Goal: Transaction & Acquisition: Purchase product/service

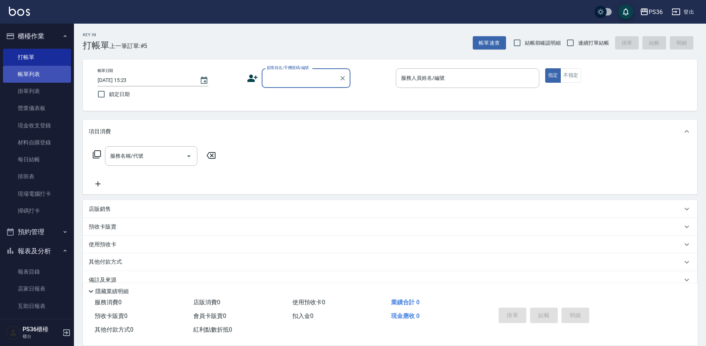
click at [25, 78] on link "帳單列表" at bounding box center [37, 74] width 68 height 17
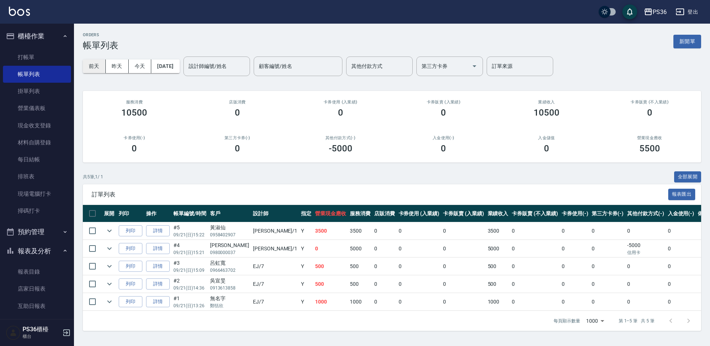
click at [88, 64] on button "前天" at bounding box center [94, 67] width 23 height 14
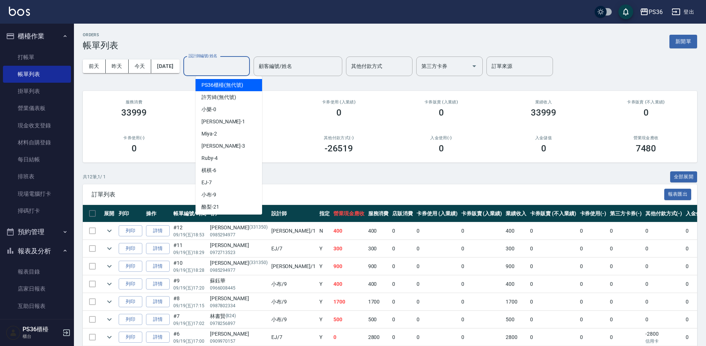
click at [218, 67] on input "設計師編號/姓名" at bounding box center [217, 66] width 60 height 13
click at [212, 198] on span "小布 -9" at bounding box center [208, 195] width 15 height 8
type input "小布-9"
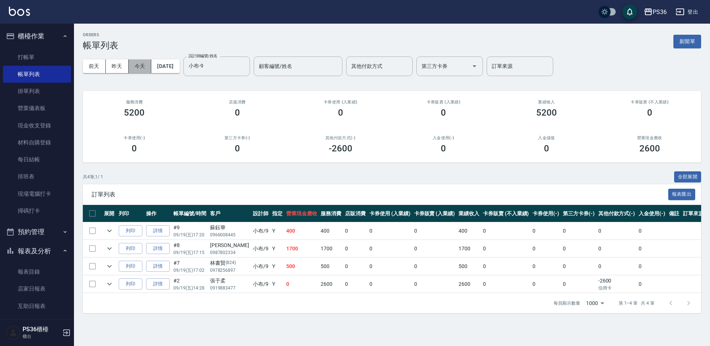
click at [146, 66] on button "今天" at bounding box center [140, 67] width 23 height 14
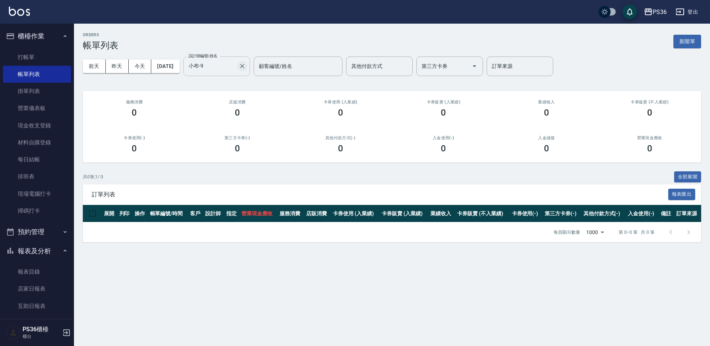
click at [246, 67] on icon "Clear" at bounding box center [241, 65] width 7 height 7
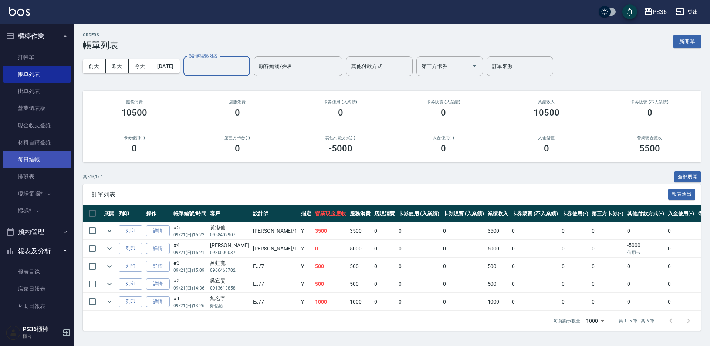
click at [32, 158] on link "每日結帳" at bounding box center [37, 159] width 68 height 17
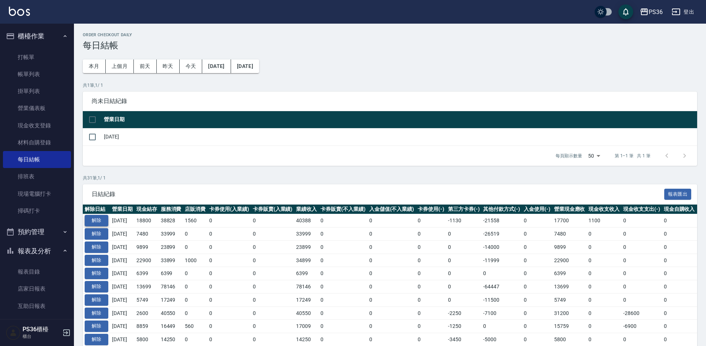
click at [94, 223] on button "解除" at bounding box center [97, 220] width 24 height 11
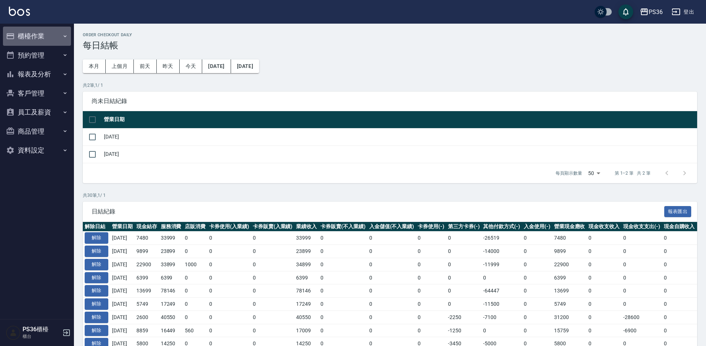
click at [54, 39] on button "櫃檯作業" at bounding box center [37, 36] width 68 height 19
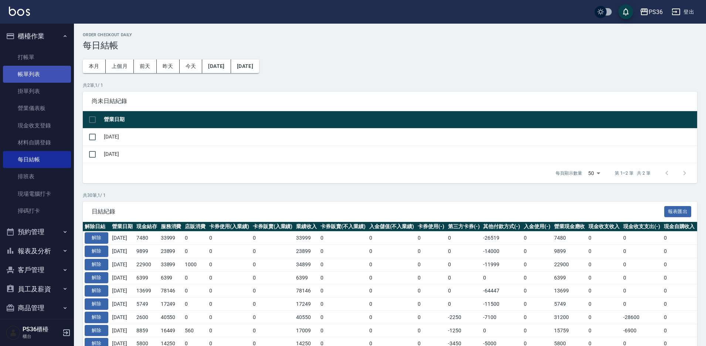
click at [14, 81] on link "帳單列表" at bounding box center [37, 74] width 68 height 17
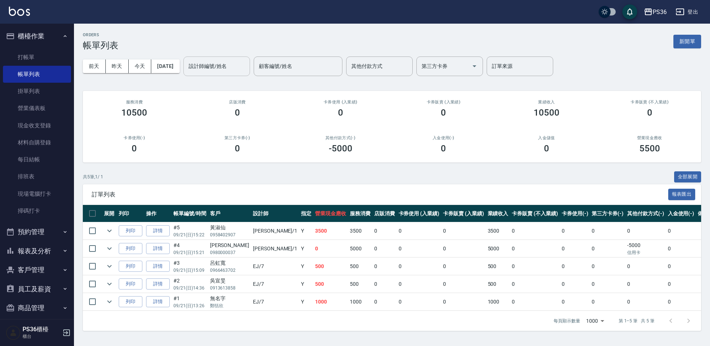
click at [230, 70] on input "設計師編號/姓名" at bounding box center [217, 66] width 60 height 13
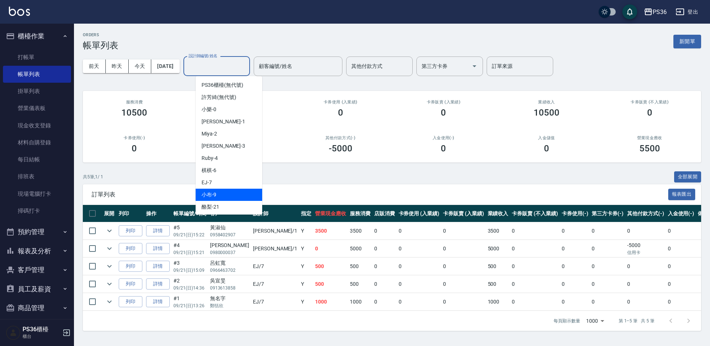
click at [227, 194] on div "小布 -9" at bounding box center [229, 195] width 67 height 12
type input "小布-9"
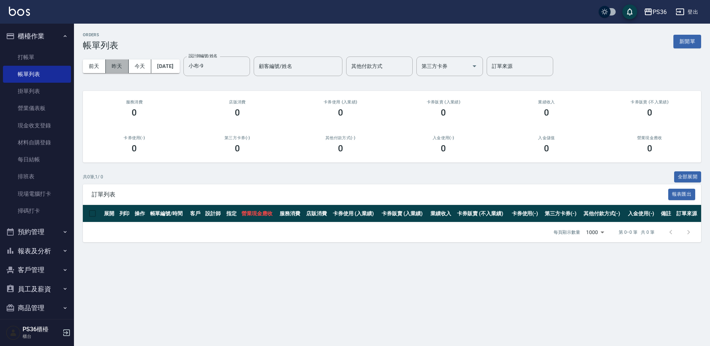
click at [120, 70] on button "昨天" at bounding box center [117, 67] width 23 height 14
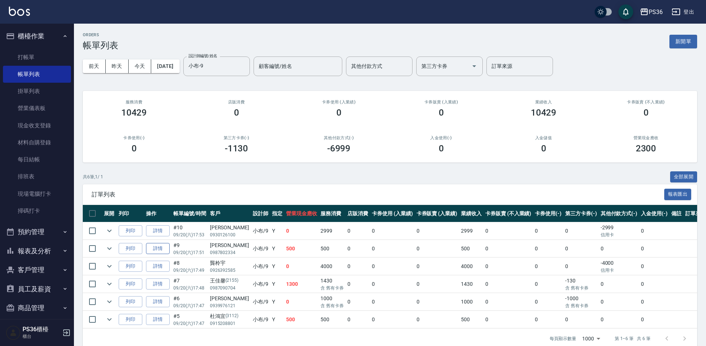
click at [158, 251] on link "詳情" at bounding box center [158, 248] width 24 height 11
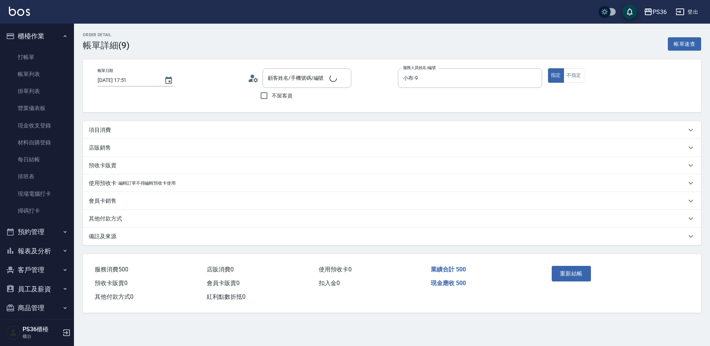
type input "2025/09/20 17:51"
type input "小布-9"
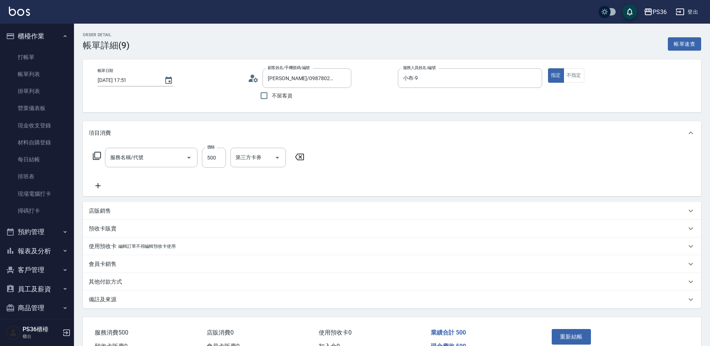
type input "李家人/0987802334/"
type input "B級洗剪(103)"
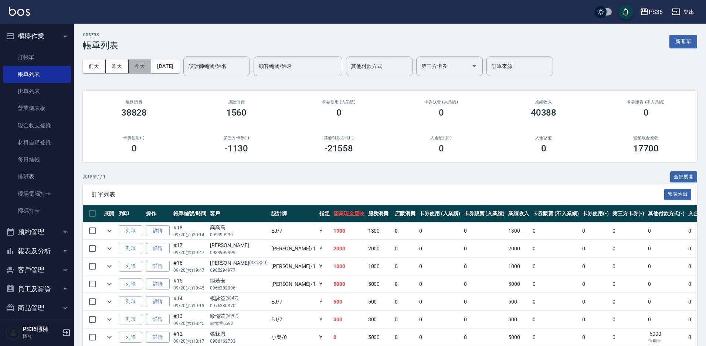
click at [136, 65] on button "今天" at bounding box center [140, 67] width 23 height 14
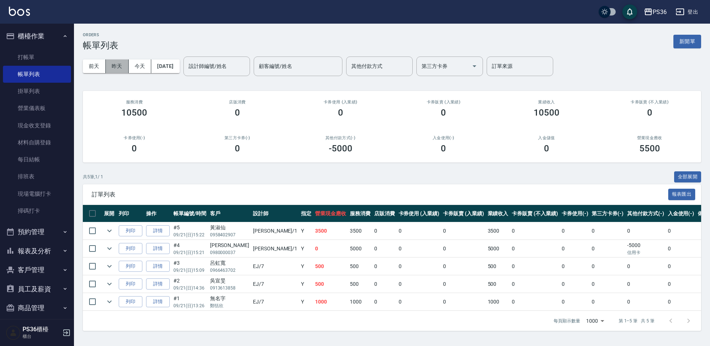
click at [122, 68] on button "昨天" at bounding box center [117, 67] width 23 height 14
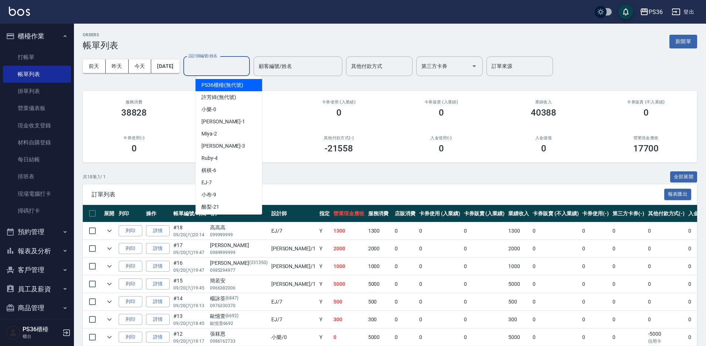
drag, startPoint x: 217, startPoint y: 65, endPoint x: 224, endPoint y: 67, distance: 6.8
click at [224, 67] on input "設計師編號/姓名" at bounding box center [217, 66] width 60 height 13
click at [228, 191] on div "小布 -9" at bounding box center [229, 195] width 67 height 12
type input "小布-9"
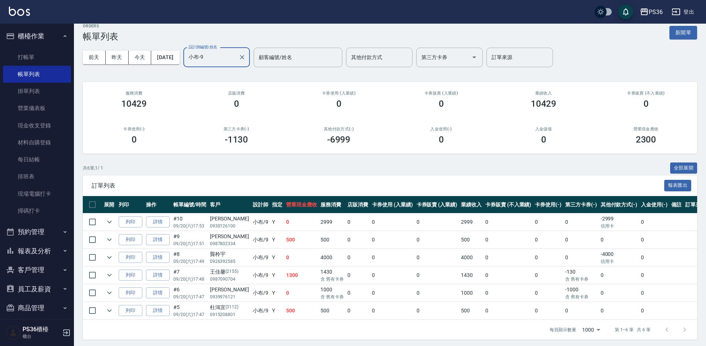
scroll to position [11, 0]
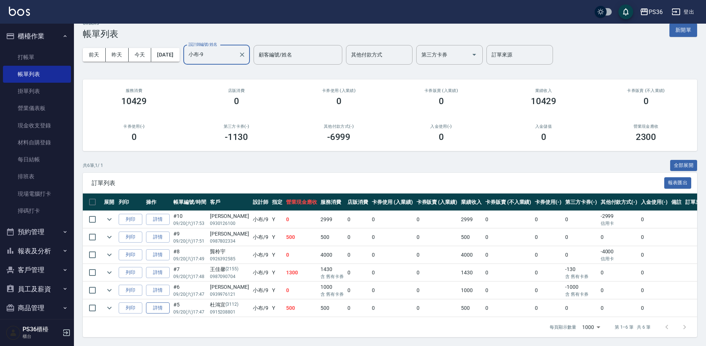
click at [158, 308] on link "詳情" at bounding box center [158, 308] width 24 height 11
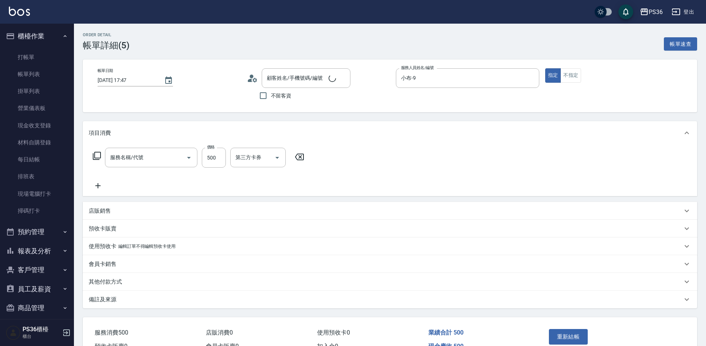
type input "2025/09/20 17:47"
type input "小布-9"
type input "B級洗剪(103)"
type input "杜鴻宜/0915208801/3112"
click at [255, 160] on input "洗-1" at bounding box center [253, 157] width 38 height 13
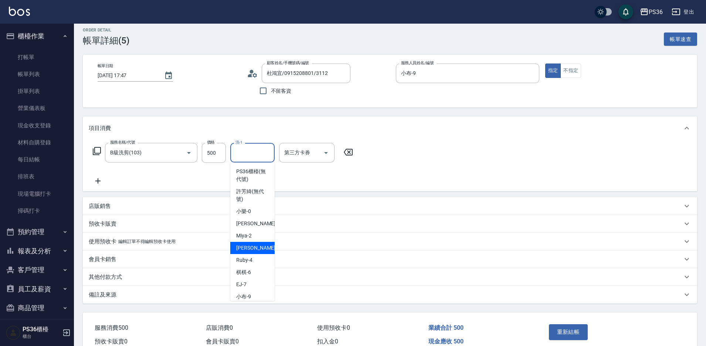
scroll to position [42, 0]
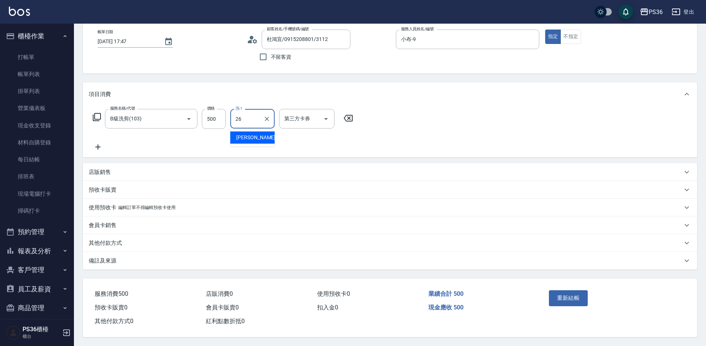
click at [244, 134] on span "小佳 -26" at bounding box center [259, 138] width 47 height 8
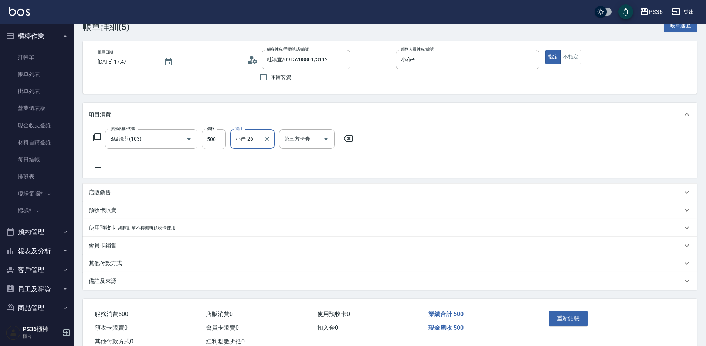
scroll to position [5, 0]
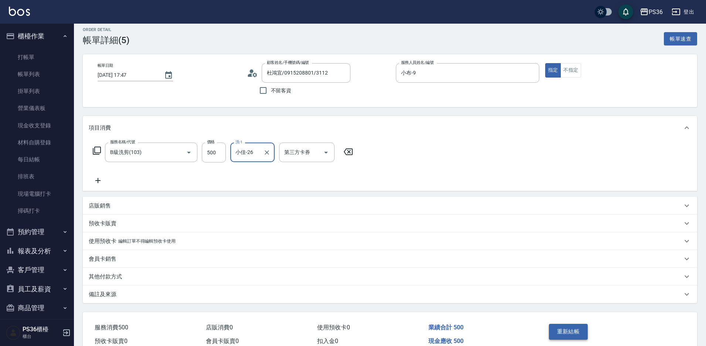
type input "小佳-26"
click at [565, 332] on button "重新結帳" at bounding box center [568, 332] width 39 height 16
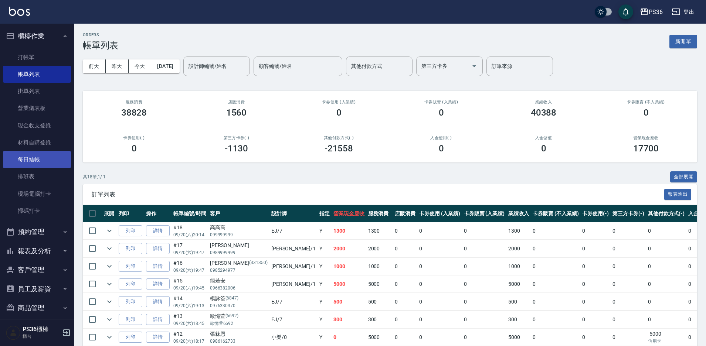
click at [29, 152] on link "每日結帳" at bounding box center [37, 159] width 68 height 17
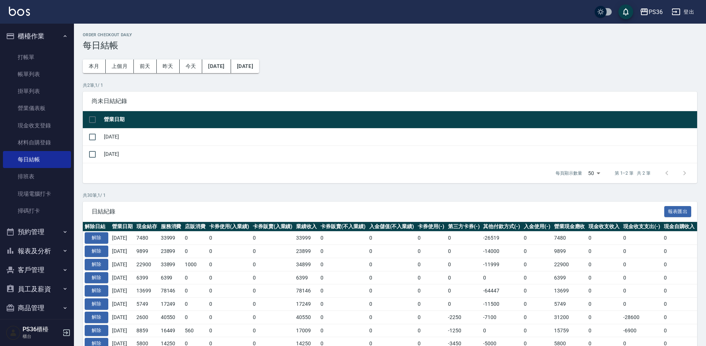
click at [103, 138] on td "[DATE]" at bounding box center [399, 136] width 595 height 17
click at [98, 136] on input "checkbox" at bounding box center [93, 137] width 16 height 16
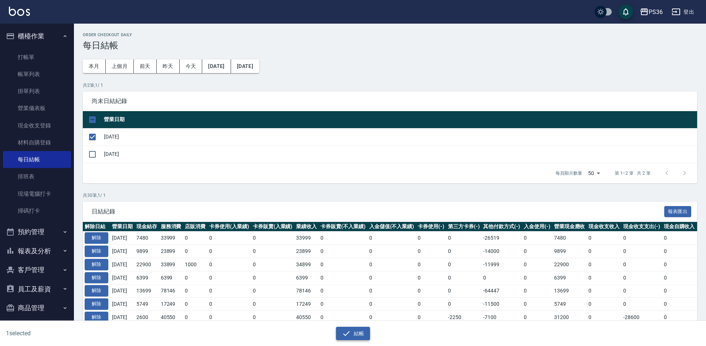
click at [336, 330] on button "結帳" at bounding box center [353, 334] width 34 height 14
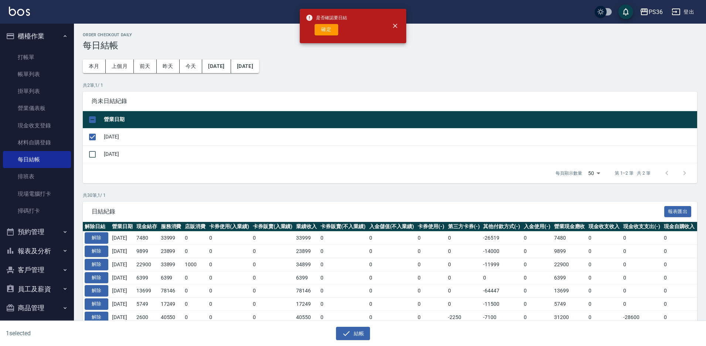
click at [313, 29] on div "確定" at bounding box center [326, 29] width 41 height 11
click at [320, 29] on button "確定" at bounding box center [327, 29] width 24 height 11
checkbox input "false"
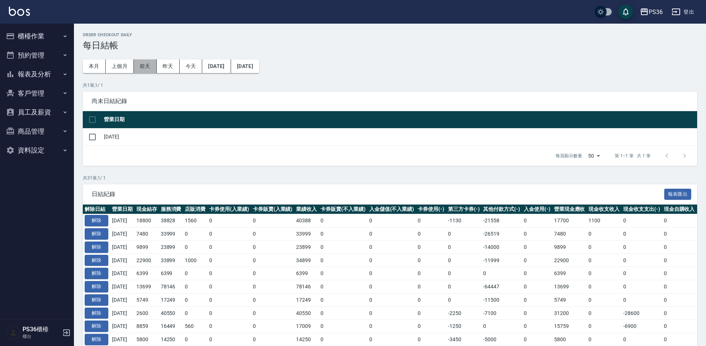
click at [141, 65] on button "前天" at bounding box center [145, 67] width 23 height 14
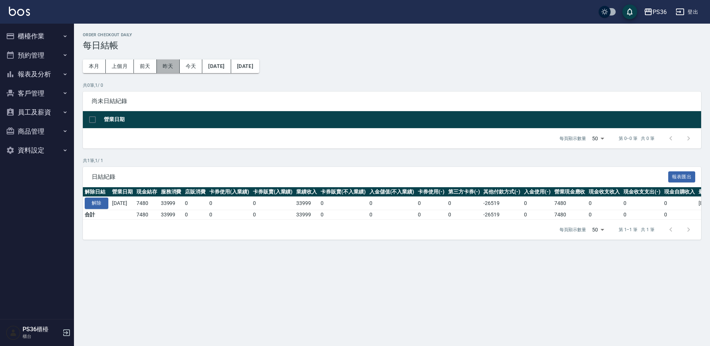
click at [170, 70] on button "昨天" at bounding box center [168, 67] width 23 height 14
click at [148, 69] on button "前天" at bounding box center [145, 67] width 23 height 14
click at [43, 33] on button "櫃檯作業" at bounding box center [37, 36] width 68 height 19
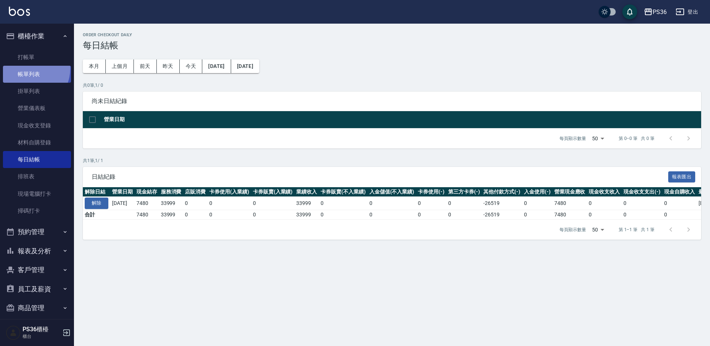
click at [26, 68] on link "帳單列表" at bounding box center [37, 74] width 68 height 17
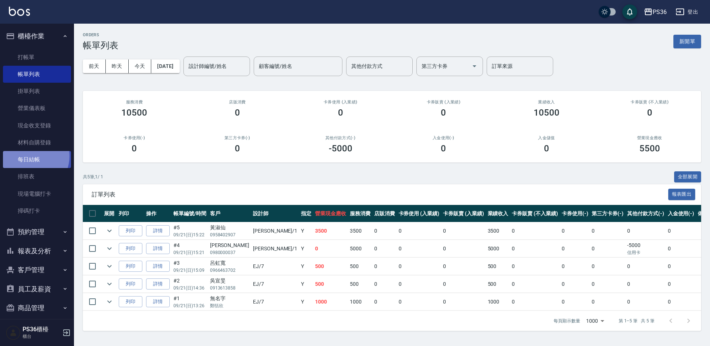
click at [30, 156] on link "每日結帳" at bounding box center [37, 159] width 68 height 17
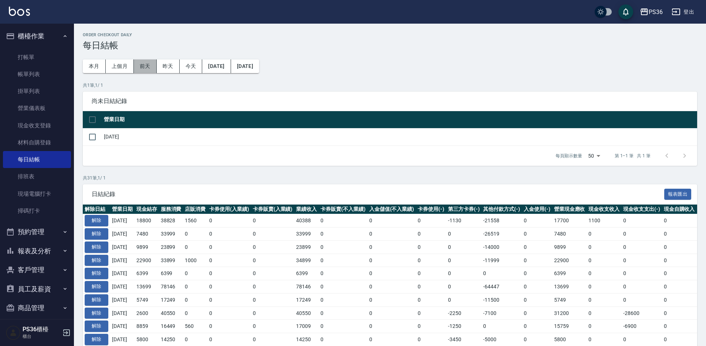
click at [148, 65] on button "前天" at bounding box center [145, 67] width 23 height 14
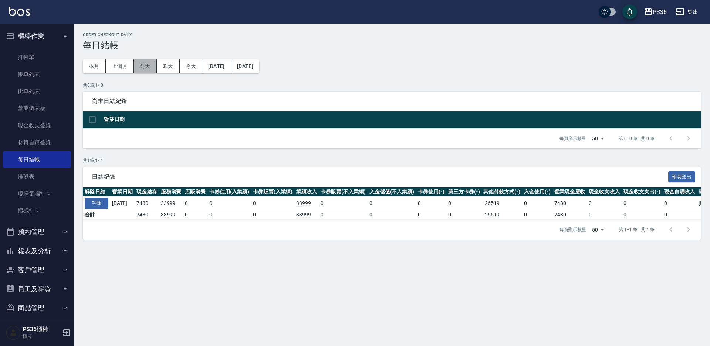
click at [144, 64] on button "前天" at bounding box center [145, 67] width 23 height 14
click at [95, 199] on button "解除" at bounding box center [97, 203] width 24 height 11
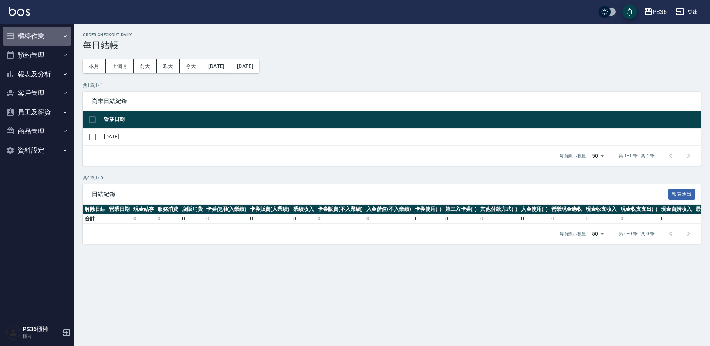
click at [43, 37] on button "櫃檯作業" at bounding box center [37, 36] width 68 height 19
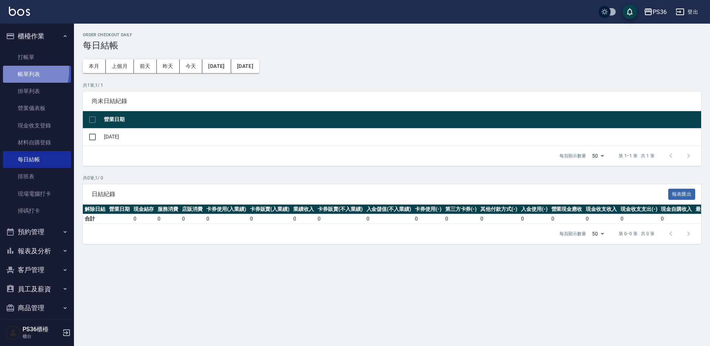
click at [15, 71] on link "帳單列表" at bounding box center [37, 74] width 68 height 17
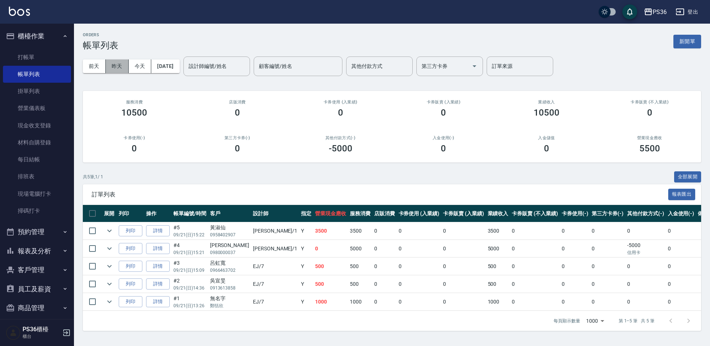
click at [112, 66] on button "昨天" at bounding box center [117, 67] width 23 height 14
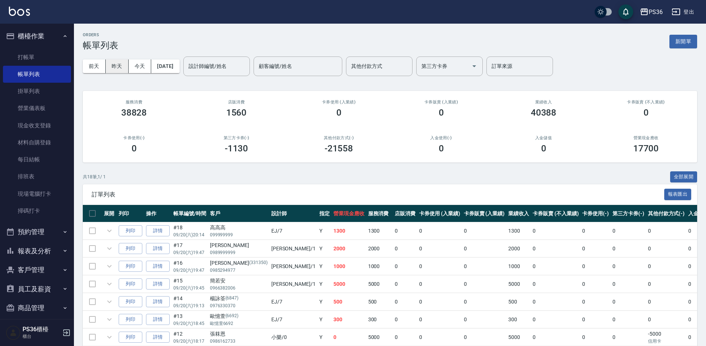
click at [99, 66] on button "前天" at bounding box center [94, 67] width 23 height 14
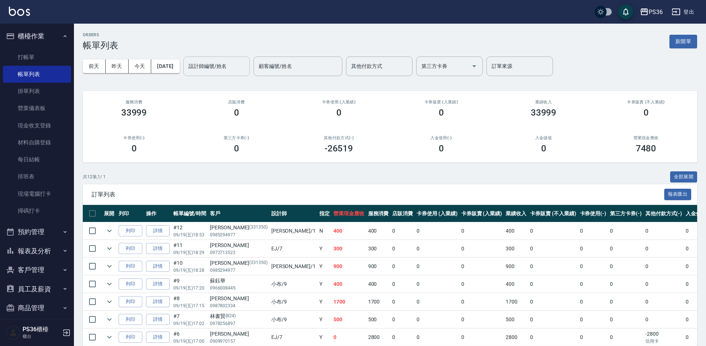
click at [207, 66] on input "設計師編號/姓名" at bounding box center [217, 66] width 60 height 13
click at [226, 85] on div "EJ -7" at bounding box center [229, 85] width 67 height 12
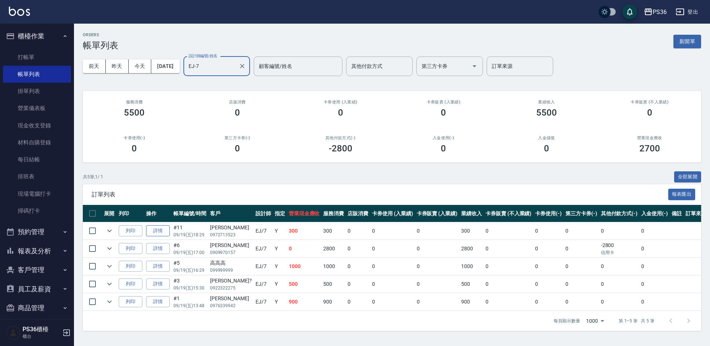
type input "EJ-7"
click at [159, 230] on link "詳情" at bounding box center [158, 231] width 24 height 11
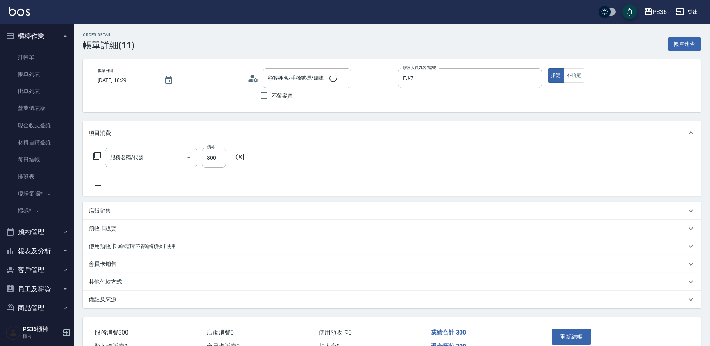
type input "2025/09/19 18:29"
type input "EJ-7"
type input "洗髮(101)"
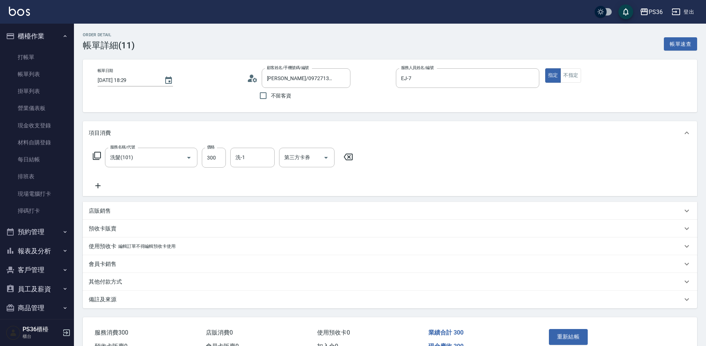
type input "葉芳渝/0972713523/"
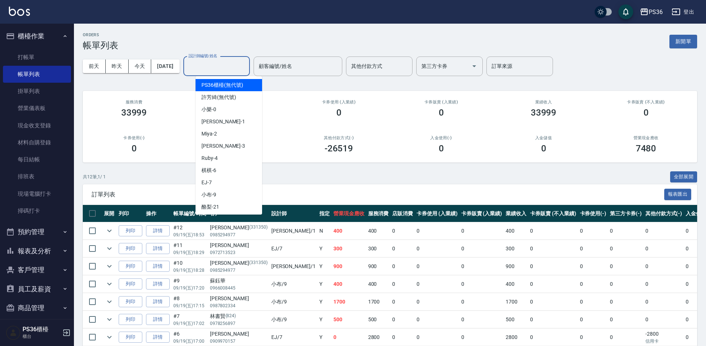
click at [204, 65] on input "設計師編號/姓名" at bounding box center [217, 66] width 60 height 13
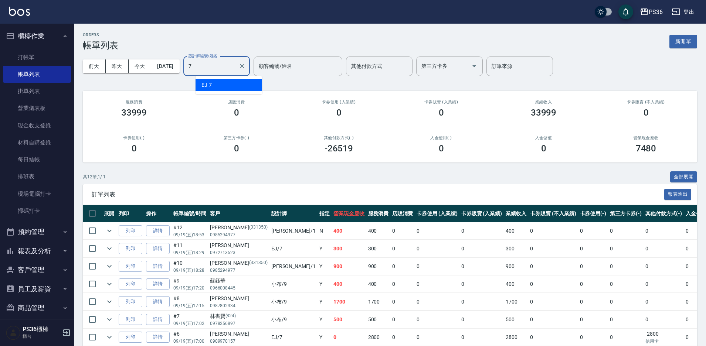
click at [213, 82] on div "EJ -7" at bounding box center [229, 85] width 67 height 12
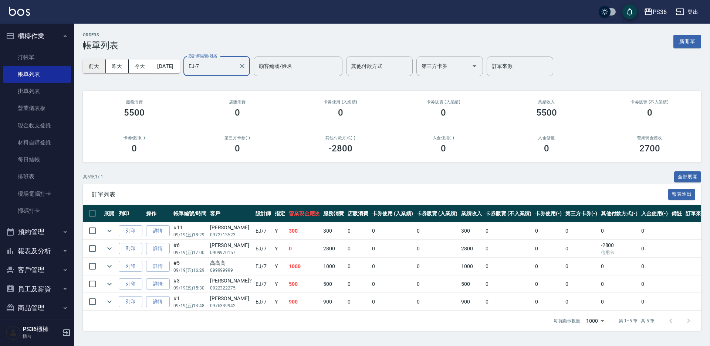
type input "EJ-7"
click at [104, 68] on button "前天" at bounding box center [94, 67] width 23 height 14
click at [163, 289] on link "詳情" at bounding box center [158, 284] width 24 height 11
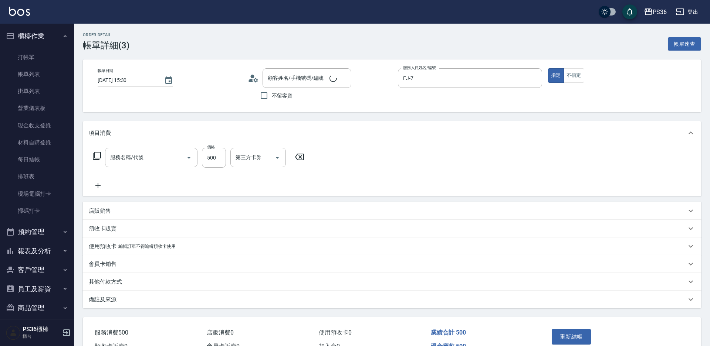
type input "2025/09/19 15:30"
type input "EJ-7"
type input "B級洗剪(103)"
type input "林建?/0922322275/"
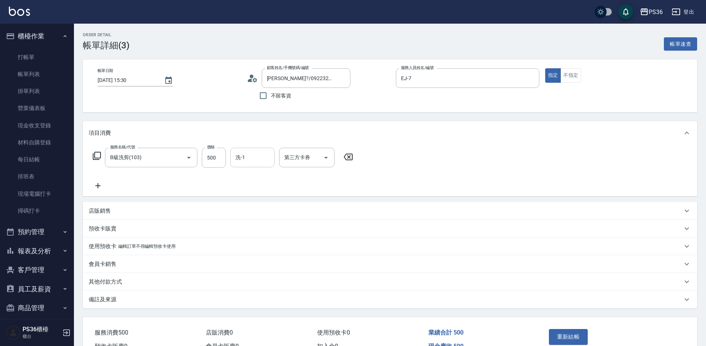
click at [244, 157] on input "洗-1" at bounding box center [253, 157] width 38 height 13
click at [243, 176] on span "小佳 -26" at bounding box center [259, 177] width 47 height 8
type input "小佳-26"
click at [566, 337] on button "重新結帳" at bounding box center [568, 337] width 39 height 16
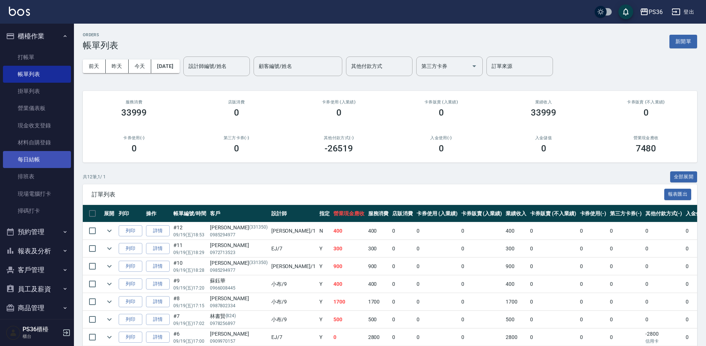
click at [46, 166] on link "每日結帳" at bounding box center [37, 159] width 68 height 17
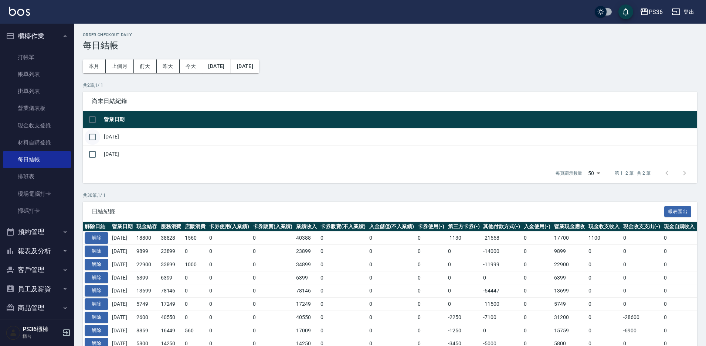
click at [90, 139] on input "checkbox" at bounding box center [93, 137] width 16 height 16
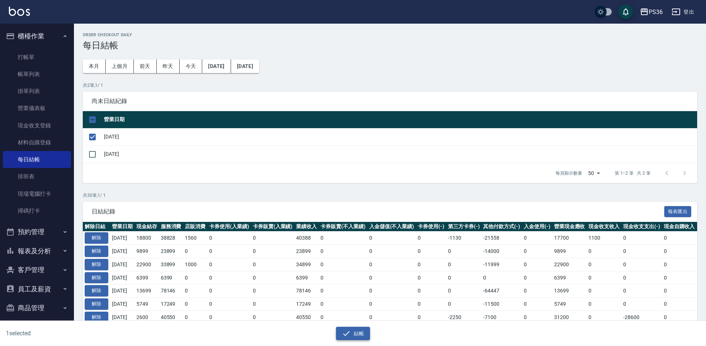
click at [344, 329] on icon "button" at bounding box center [346, 333] width 9 height 9
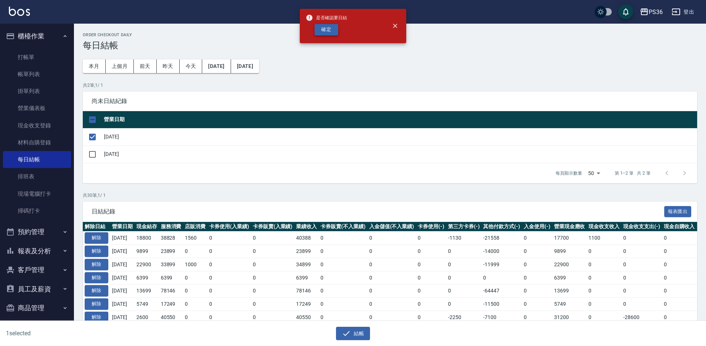
click at [323, 29] on button "確定" at bounding box center [327, 29] width 24 height 11
checkbox input "false"
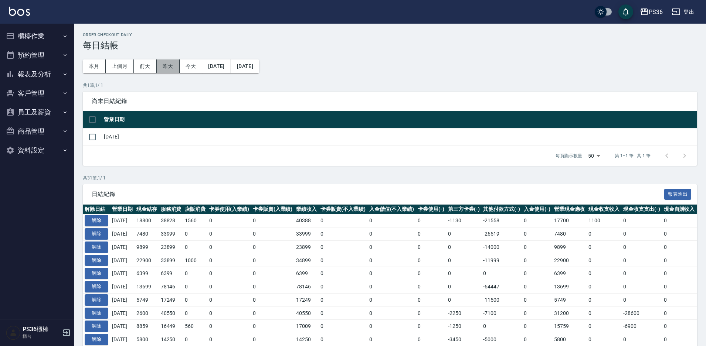
click at [172, 64] on button "昨天" at bounding box center [168, 67] width 23 height 14
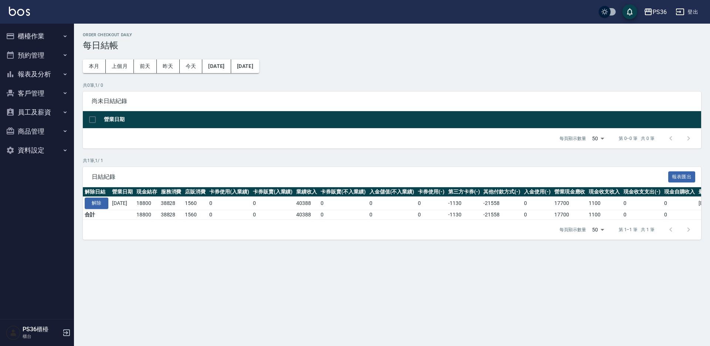
click at [193, 58] on div "Order checkout daily 每日結帳 本月 上個月 [DATE] [DATE] [DATE] [DATE] [DATE] 共 0 筆, 1 / …" at bounding box center [392, 136] width 636 height 225
click at [196, 70] on button "今天" at bounding box center [191, 67] width 23 height 14
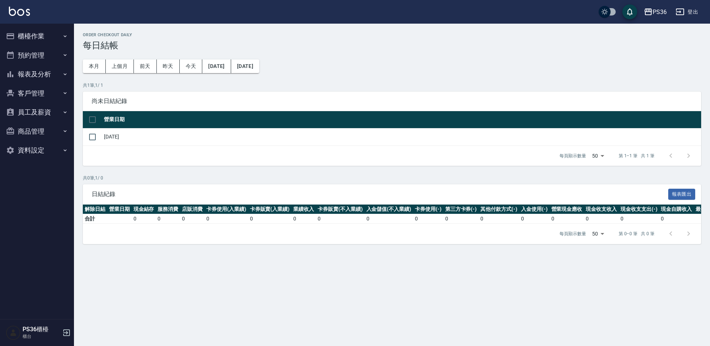
click at [589, 154] on body "PS36 登出 櫃檯作業 打帳單 帳單列表 掛單列表 營業儀表板 現金收支登錄 材料自購登錄 每日結帳 排班表 現場電腦打卡 掃碼打卡 預約管理 預約管理 單…" at bounding box center [355, 173] width 710 height 346
click at [596, 153] on div at bounding box center [355, 173] width 710 height 346
click at [44, 37] on button "櫃檯作業" at bounding box center [37, 36] width 68 height 19
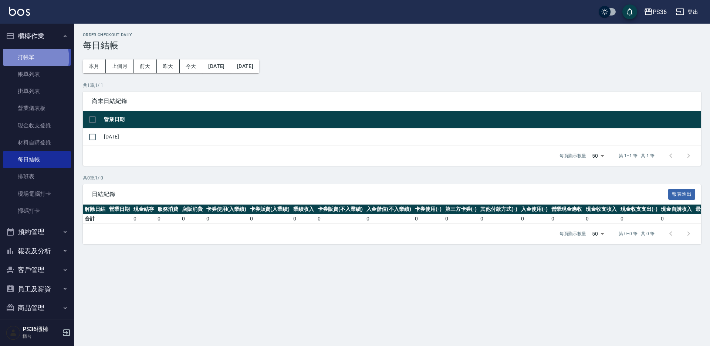
click at [31, 58] on link "打帳單" at bounding box center [37, 57] width 68 height 17
click at [31, 56] on link "打帳單" at bounding box center [37, 57] width 68 height 17
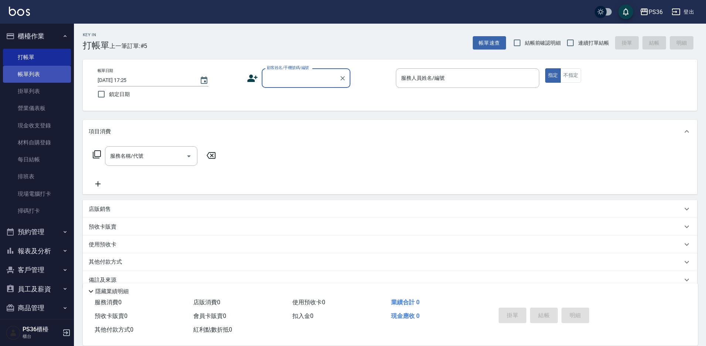
click at [44, 77] on link "帳單列表" at bounding box center [37, 74] width 68 height 17
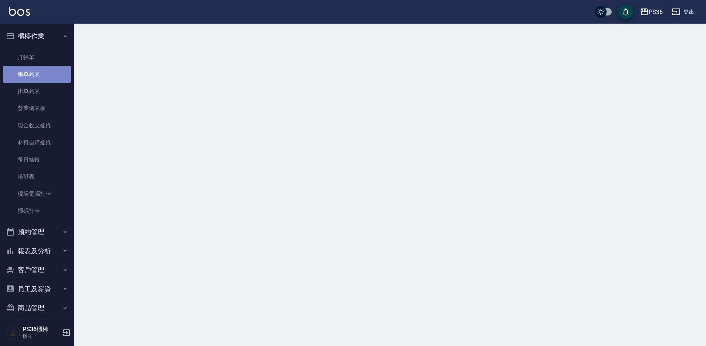
click at [44, 77] on link "帳單列表" at bounding box center [37, 74] width 68 height 17
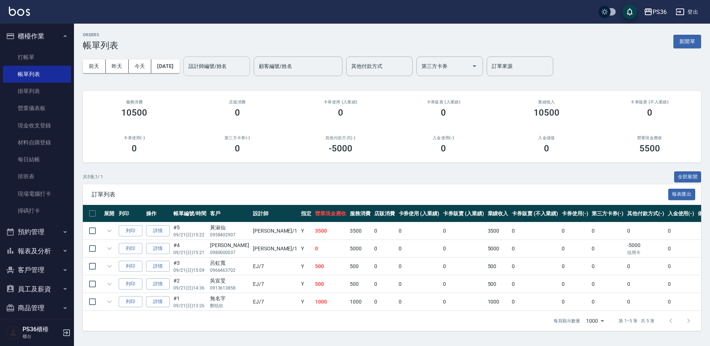
click at [219, 71] on input "設計師編號/姓名" at bounding box center [217, 66] width 60 height 13
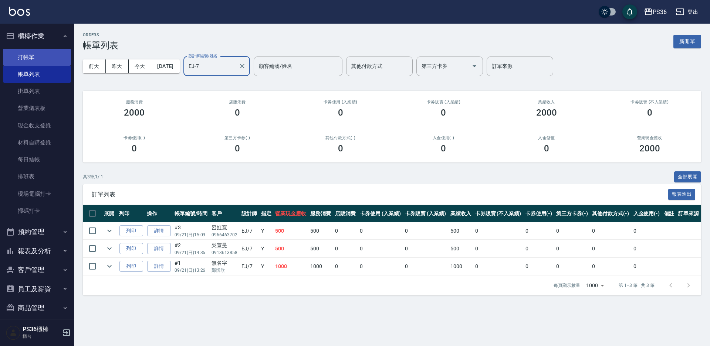
type input "EJ-7"
click at [33, 59] on link "打帳單" at bounding box center [37, 57] width 68 height 17
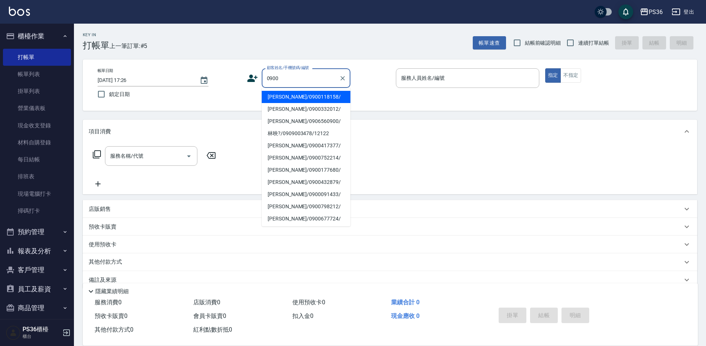
click at [296, 99] on li "[PERSON_NAME]/0900118158/" at bounding box center [306, 97] width 89 height 12
type input "[PERSON_NAME]/0900118158/"
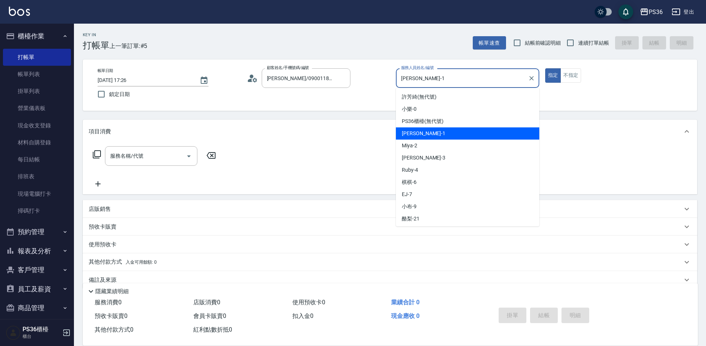
drag, startPoint x: 420, startPoint y: 77, endPoint x: 386, endPoint y: 78, distance: 34.0
click at [386, 78] on div "帳單日期 [DATE] 17:26 鎖定日期 顧客姓名/手機號碼/編號 [PERSON_NAME]/0900118158/ 顧客姓名/手機號碼/編號 服務人員…" at bounding box center [390, 85] width 597 height 34
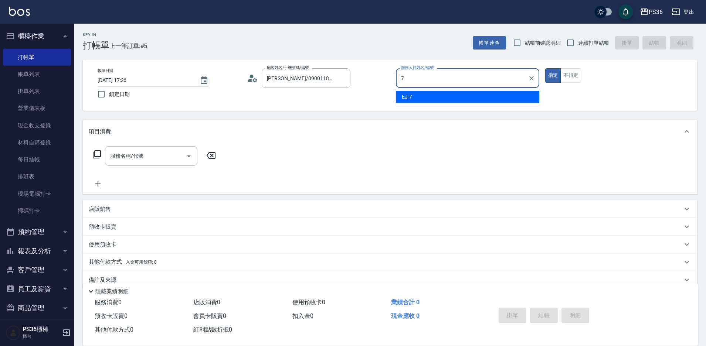
type input "EJ-7"
type button "true"
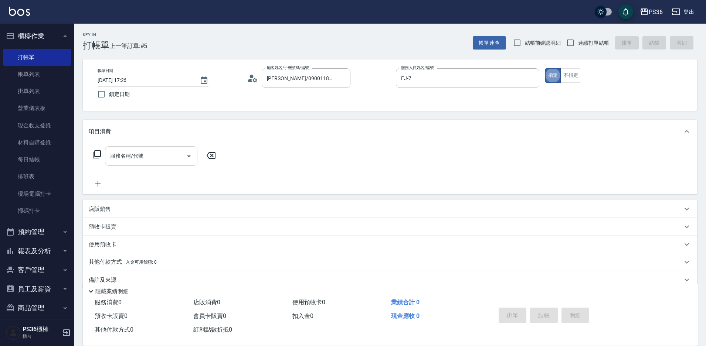
click at [150, 162] on input "服務名稱/代號" at bounding box center [145, 156] width 75 height 13
type input "1"
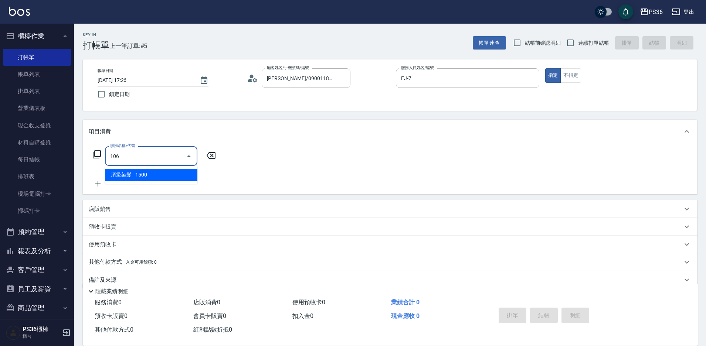
type input "頂級染髮(106)"
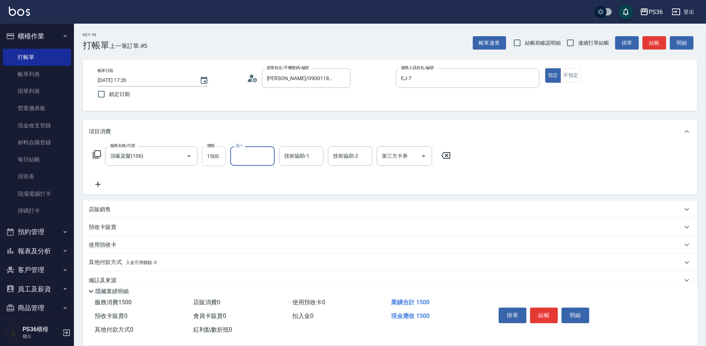
click at [207, 148] on input "1500" at bounding box center [214, 156] width 24 height 20
type input "2000"
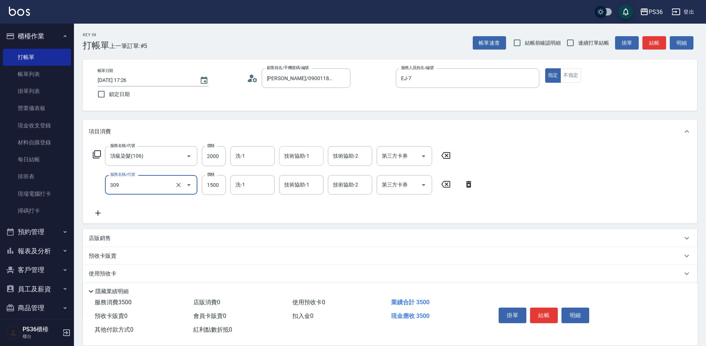
type input "頂級離子(309)"
type input "2000"
type input "3"
type input "顏亮亮-22"
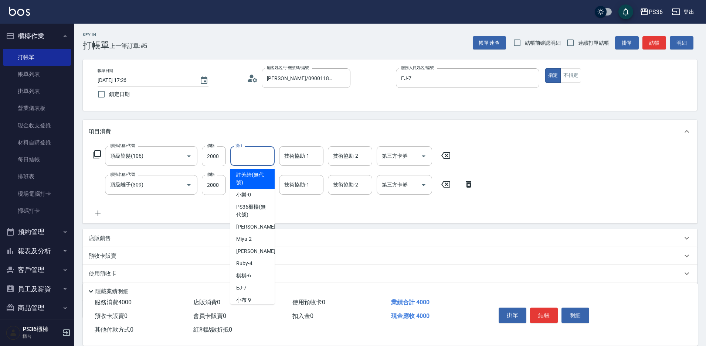
click at [258, 156] on input "洗-1" at bounding box center [253, 156] width 38 height 13
type input "顏亮亮-22"
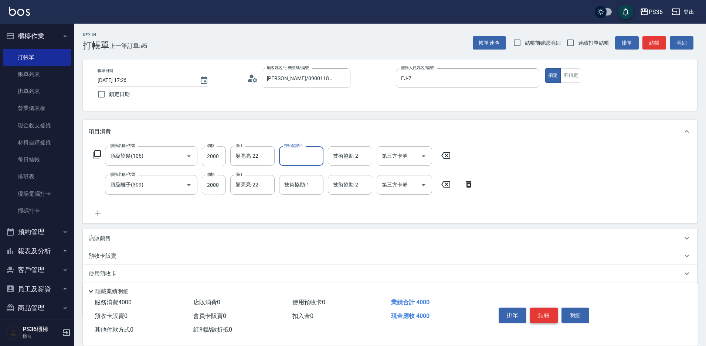
click at [545, 312] on button "結帳" at bounding box center [544, 316] width 28 height 16
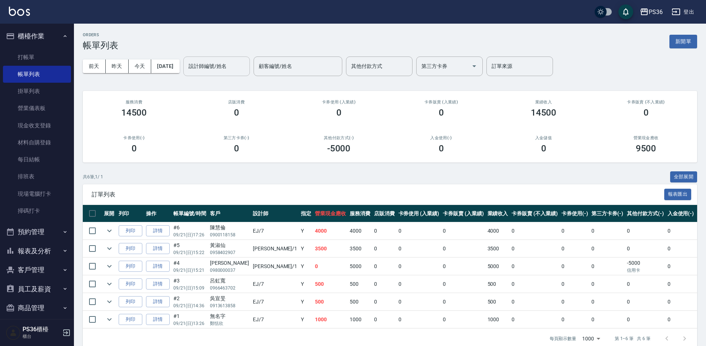
click at [227, 69] on input "設計師編號/姓名" at bounding box center [217, 66] width 60 height 13
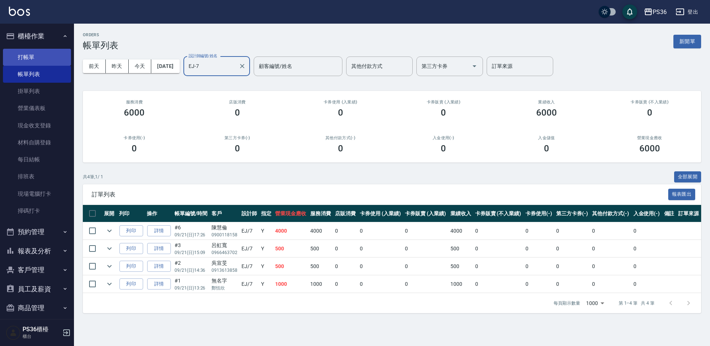
type input "EJ-7"
click at [38, 56] on link "打帳單" at bounding box center [37, 57] width 68 height 17
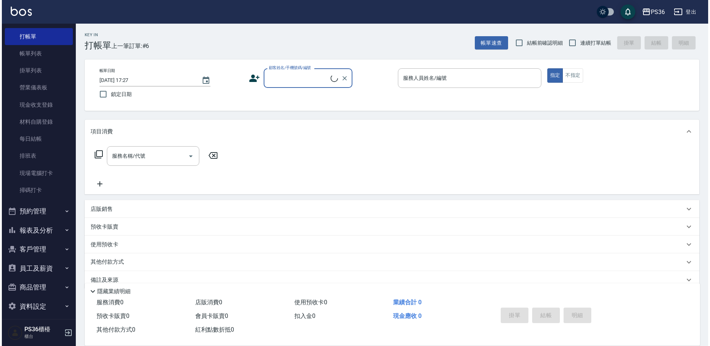
scroll to position [26, 0]
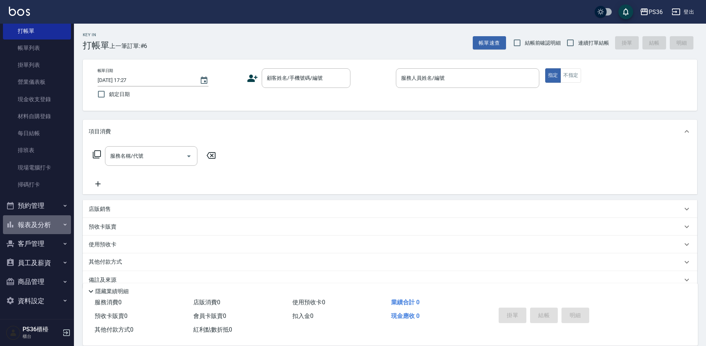
click at [38, 226] on button "報表及分析" at bounding box center [37, 225] width 68 height 19
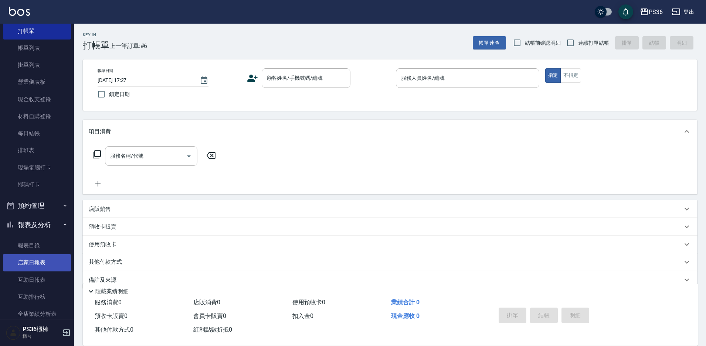
click at [34, 265] on link "店家日報表" at bounding box center [37, 262] width 68 height 17
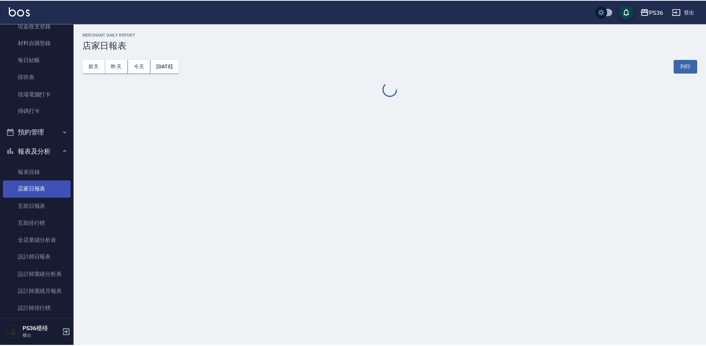
scroll to position [100, 0]
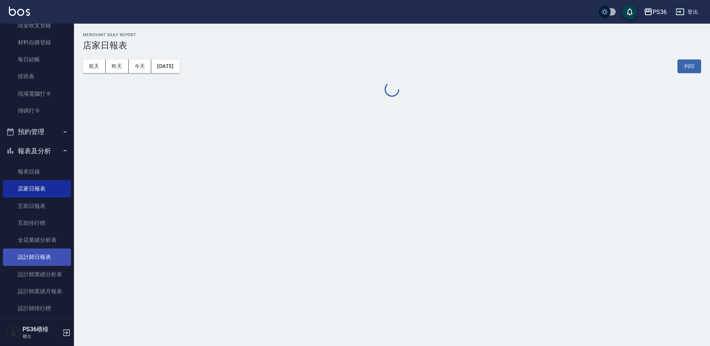
click at [35, 255] on link "設計師日報表" at bounding box center [37, 257] width 68 height 17
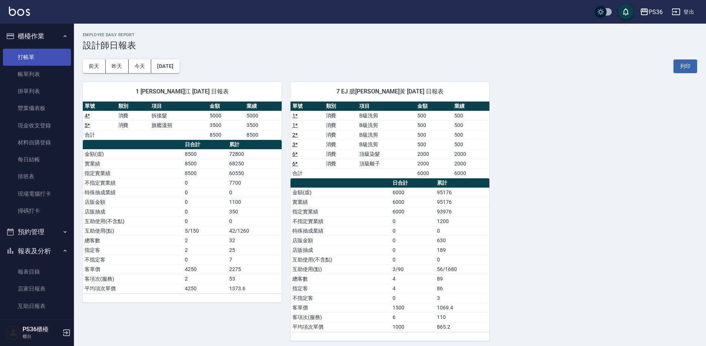
click at [35, 60] on link "打帳單" at bounding box center [37, 57] width 68 height 17
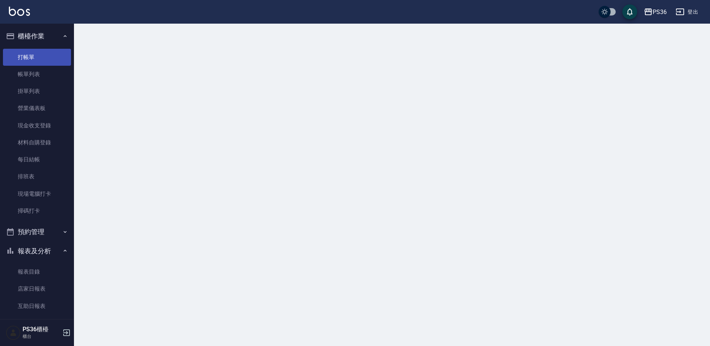
click at [35, 60] on link "打帳單" at bounding box center [37, 57] width 68 height 17
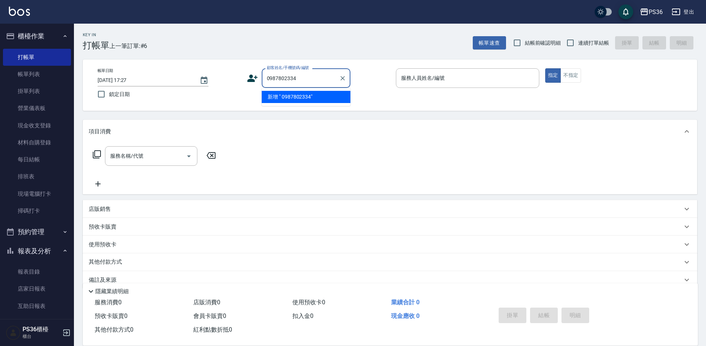
type input "0987802334"
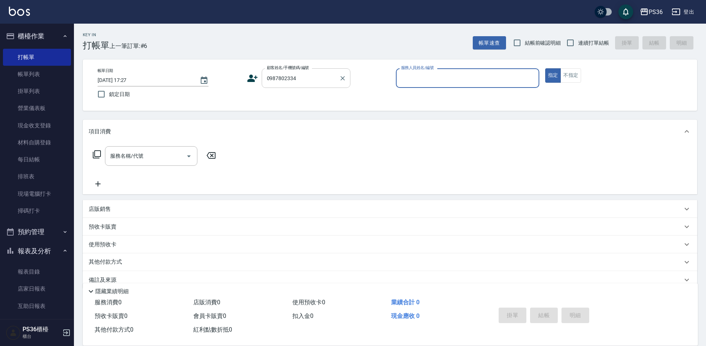
click at [313, 78] on input "0987802334" at bounding box center [300, 78] width 71 height 13
drag, startPoint x: 304, startPoint y: 83, endPoint x: 124, endPoint y: 85, distance: 179.7
click at [125, 85] on div "帳單日期 [DATE] 17:27 鎖定日期 顧客姓名/手機號碼/編號 0987802334 顧客姓名/手機號碼/編號 服務人員姓名/編號 服務人員姓名/編號…" at bounding box center [390, 85] width 597 height 34
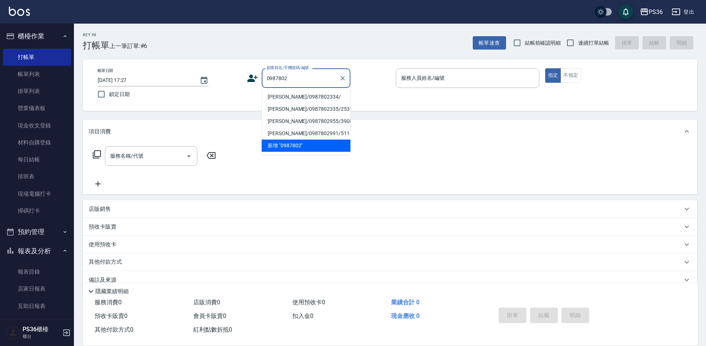
type input "[PERSON_NAME]/0987802334/"
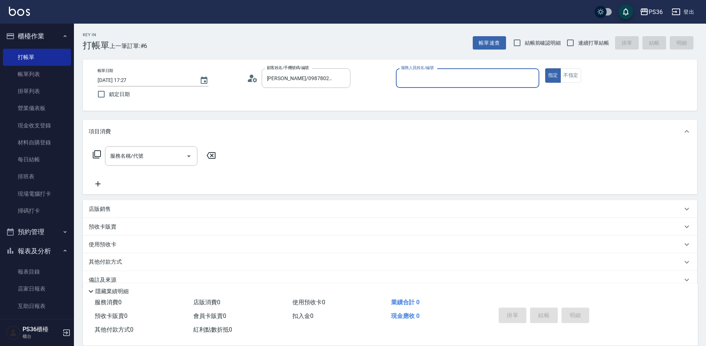
type input "小布-9"
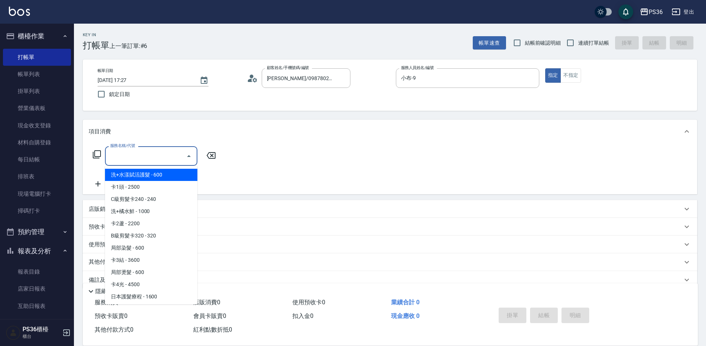
click at [121, 156] on input "服務名稱/代號" at bounding box center [145, 156] width 75 height 13
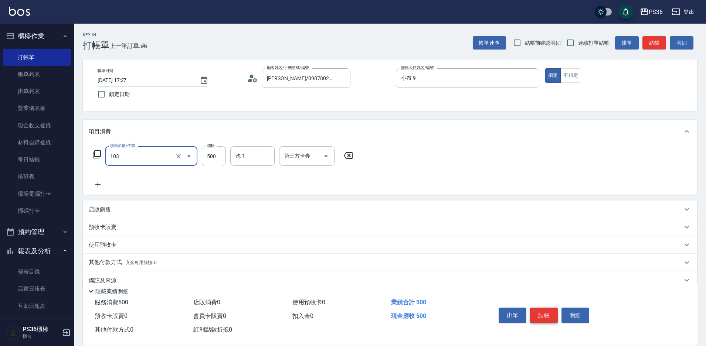
type input "B級洗剪(103)"
click at [540, 312] on button "結帳" at bounding box center [544, 316] width 28 height 16
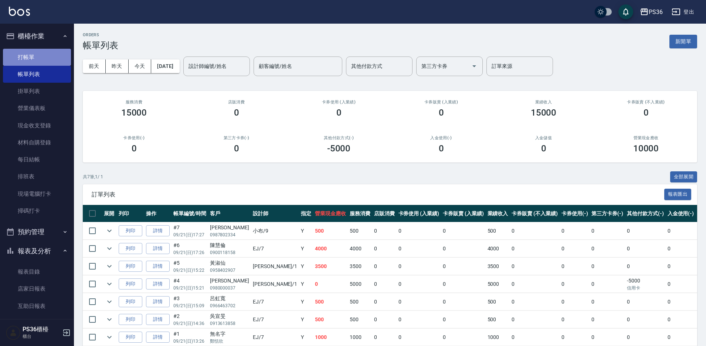
click at [54, 55] on link "打帳單" at bounding box center [37, 57] width 68 height 17
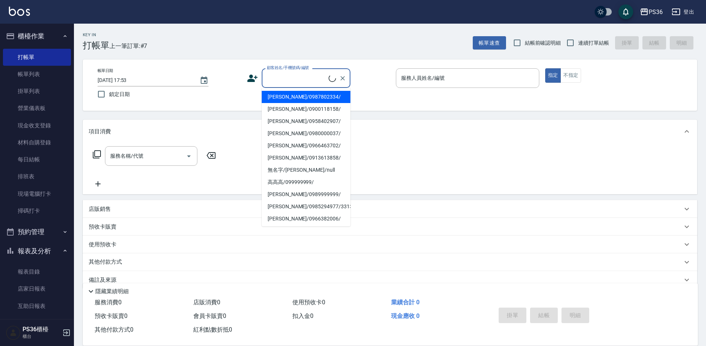
click at [288, 80] on input "顧客姓名/手機號碼/編號" at bounding box center [297, 78] width 64 height 13
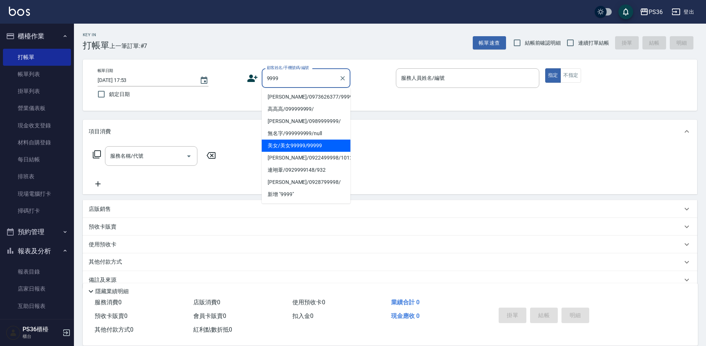
type input "美女/美女99999/99999"
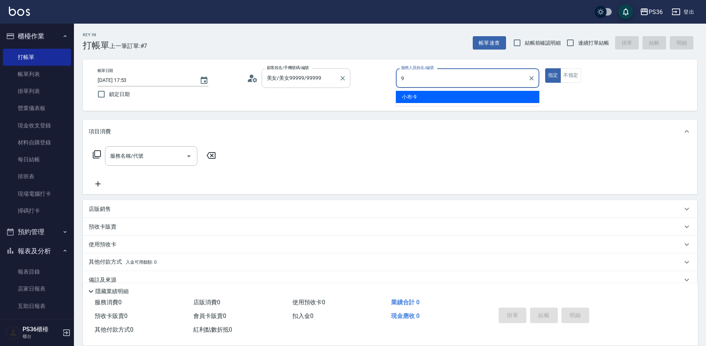
type input "小布-9"
type button "true"
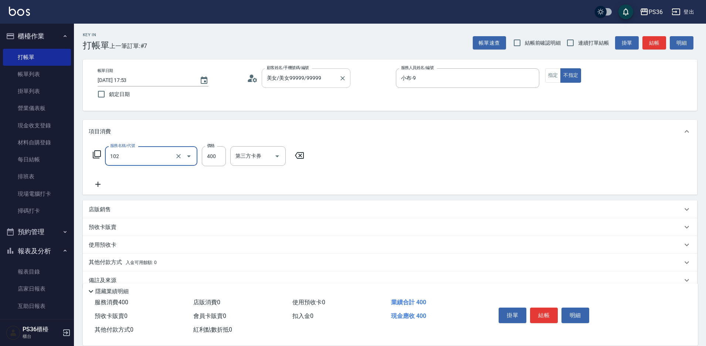
type input "精油洗髮(102)"
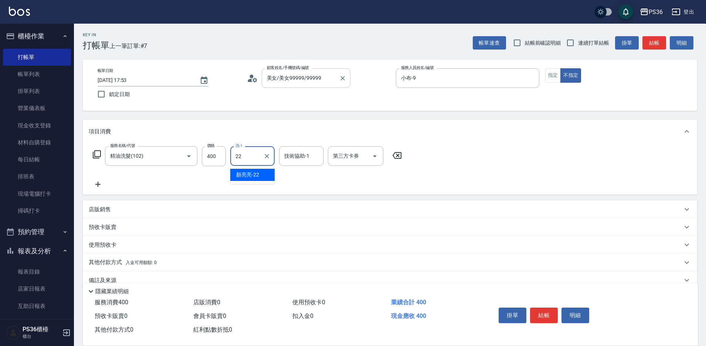
type input "顏亮亮-22"
click at [544, 314] on button "結帳" at bounding box center [544, 316] width 28 height 16
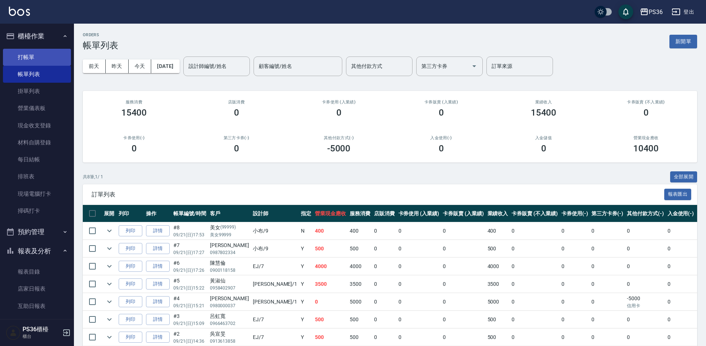
click at [40, 60] on link "打帳單" at bounding box center [37, 57] width 68 height 17
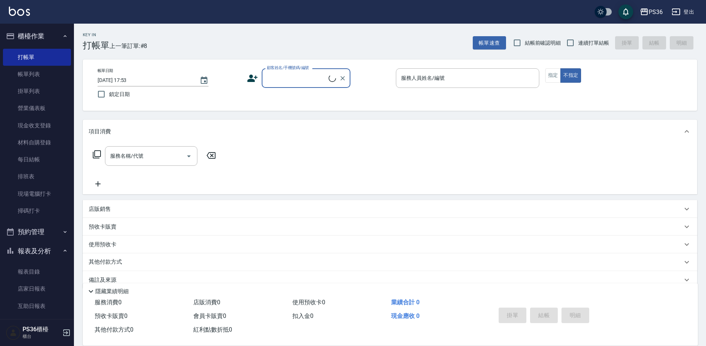
click at [277, 83] on input "顧客姓名/手機號碼/編號" at bounding box center [297, 78] width 64 height 13
type input "陳"
type input "[PERSON_NAME]/0956232333/4616"
type input "小布-9"
click at [560, 68] on button "不指定" at bounding box center [570, 75] width 21 height 14
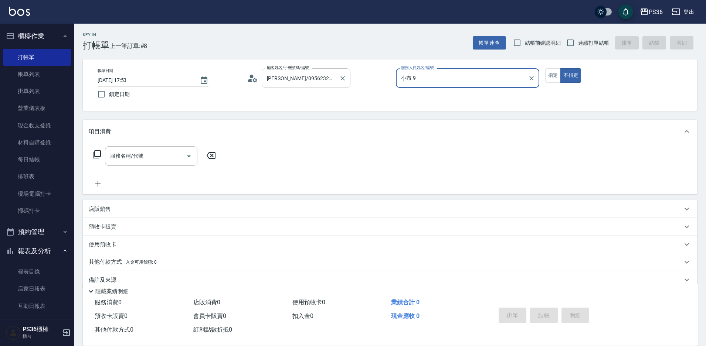
type button "false"
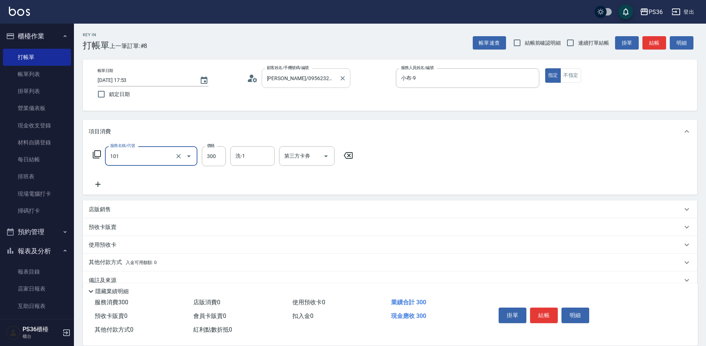
type input "洗髮(101)"
type input "400"
click at [545, 311] on button "結帳" at bounding box center [544, 316] width 28 height 16
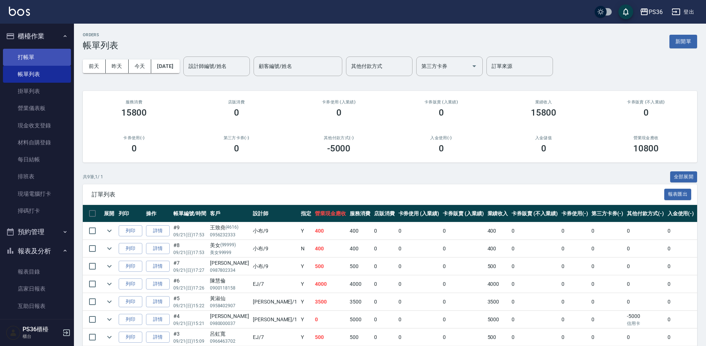
click at [31, 60] on link "打帳單" at bounding box center [37, 57] width 68 height 17
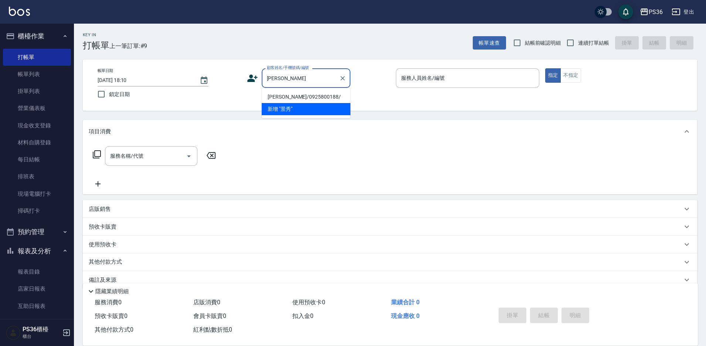
click at [292, 97] on li "[PERSON_NAME]/0925800188/" at bounding box center [306, 97] width 89 height 12
type input "[PERSON_NAME]/0925800188/"
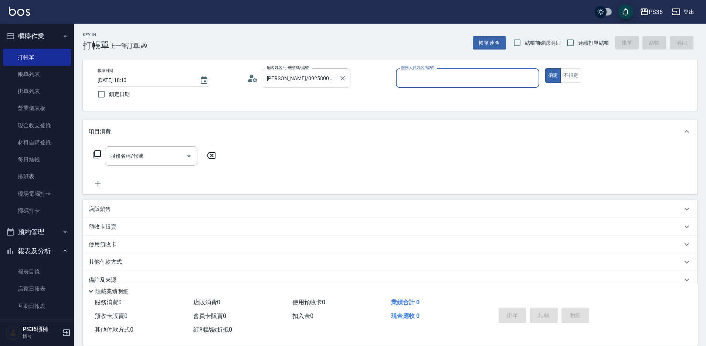
type input "EJ-7"
click at [146, 162] on input "服務名稱/代號" at bounding box center [145, 156] width 75 height 13
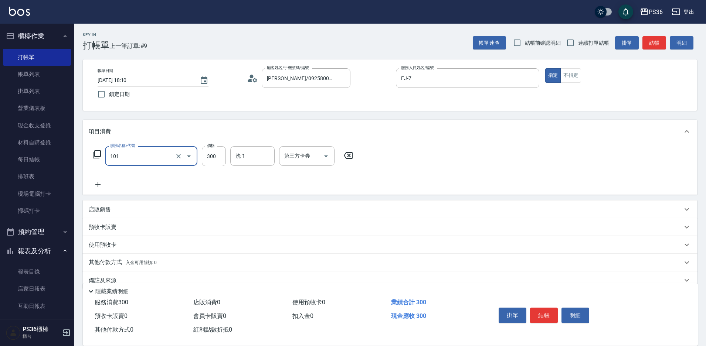
type input "洗髮(101)"
type input "顏亮亮-22"
click at [548, 312] on button "結帳" at bounding box center [544, 316] width 28 height 16
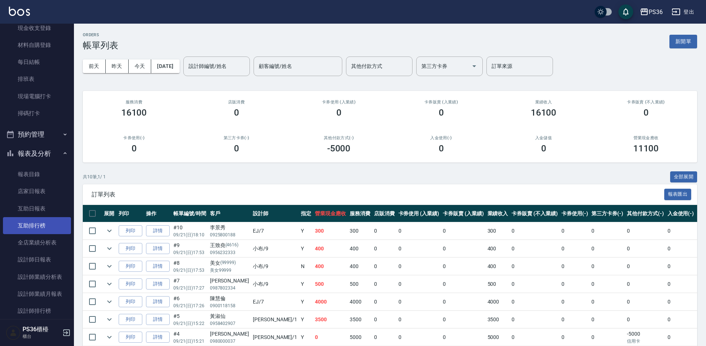
scroll to position [111, 0]
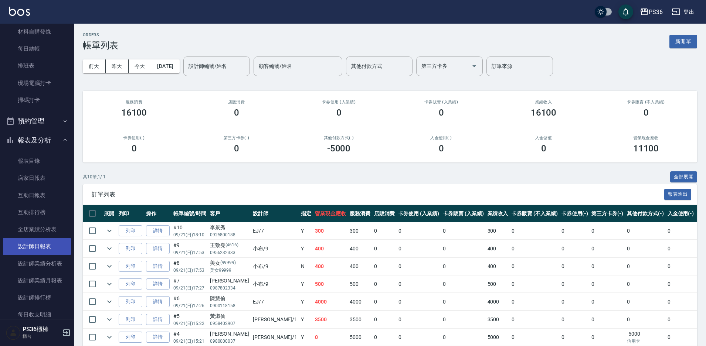
click at [49, 251] on link "設計師日報表" at bounding box center [37, 246] width 68 height 17
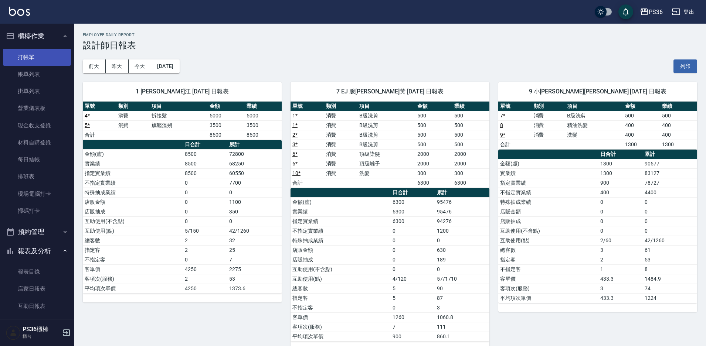
click at [36, 56] on link "打帳單" at bounding box center [37, 57] width 68 height 17
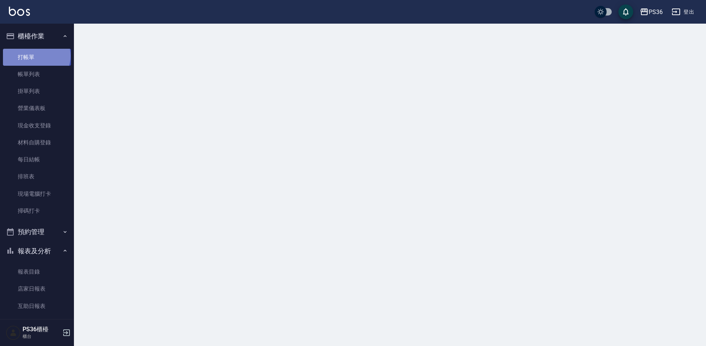
click at [36, 56] on link "打帳單" at bounding box center [37, 57] width 68 height 17
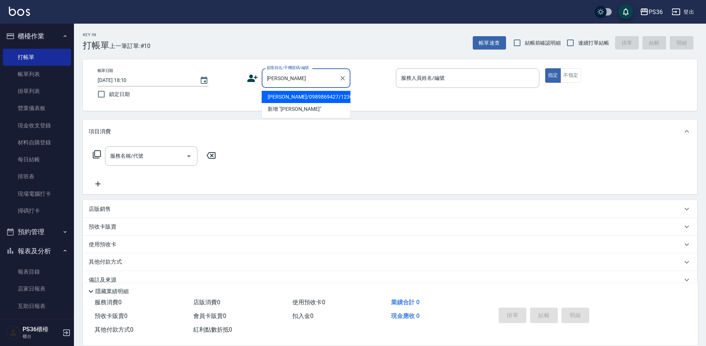
click at [287, 99] on li "[PERSON_NAME]/0989869427/12306" at bounding box center [306, 97] width 89 height 12
type input "[PERSON_NAME]/0989869427/12306"
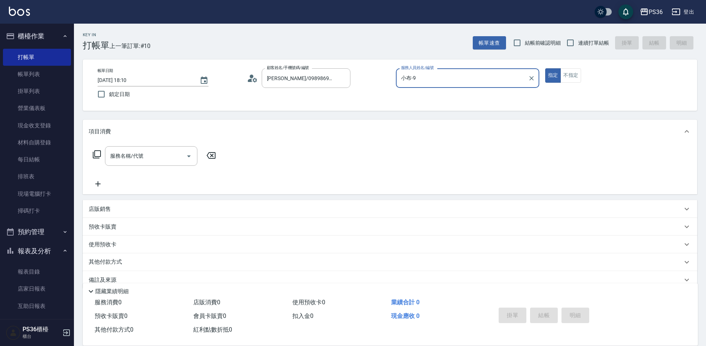
type input "小布-9"
click at [143, 162] on input "服務名稱/代號" at bounding box center [145, 156] width 75 height 13
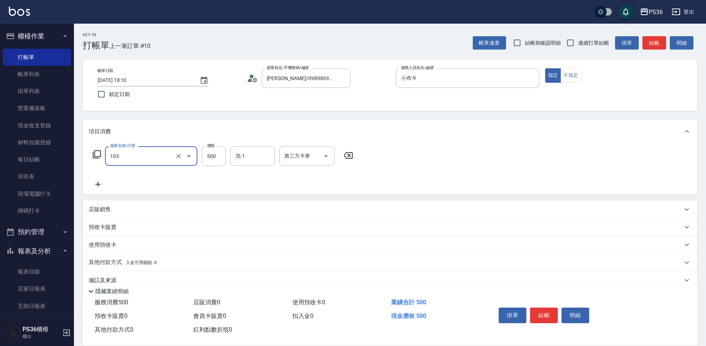
type input "B級洗剪(103)"
click at [103, 185] on icon at bounding box center [98, 184] width 18 height 9
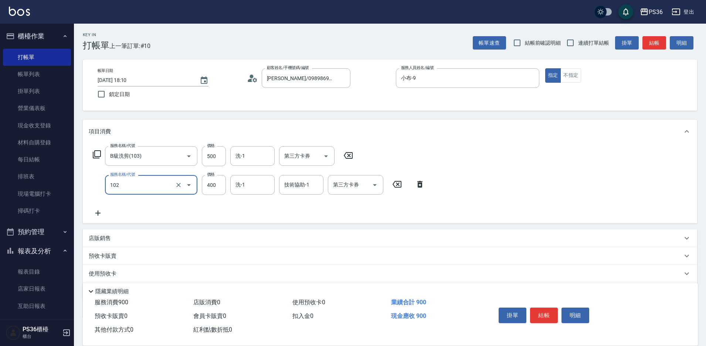
type input "精油洗髮(102)"
click at [101, 215] on icon at bounding box center [98, 213] width 18 height 9
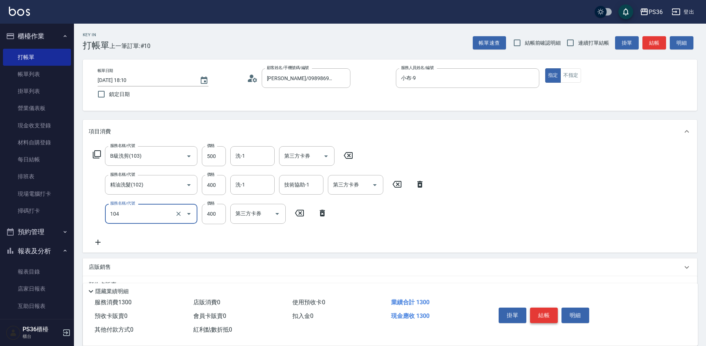
type input "B級單剪(104)"
click at [554, 311] on button "結帳" at bounding box center [544, 316] width 28 height 16
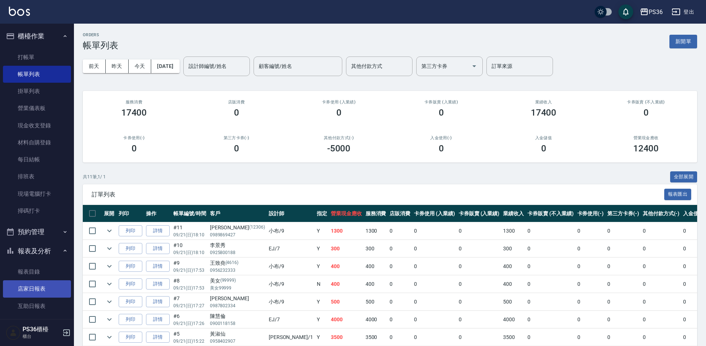
scroll to position [74, 0]
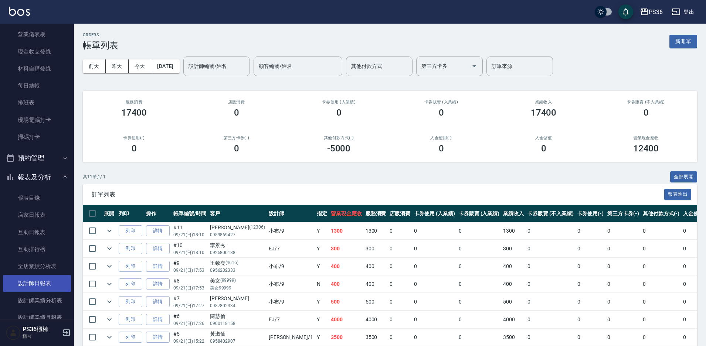
click at [36, 282] on link "設計師日報表" at bounding box center [37, 283] width 68 height 17
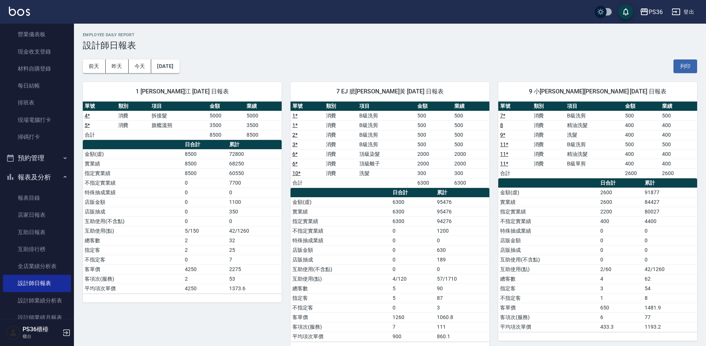
drag, startPoint x: 103, startPoint y: 19, endPoint x: 395, endPoint y: 272, distance: 386.0
click at [395, 272] on td "0" at bounding box center [413, 270] width 44 height 10
